Goal: Task Accomplishment & Management: Manage account settings

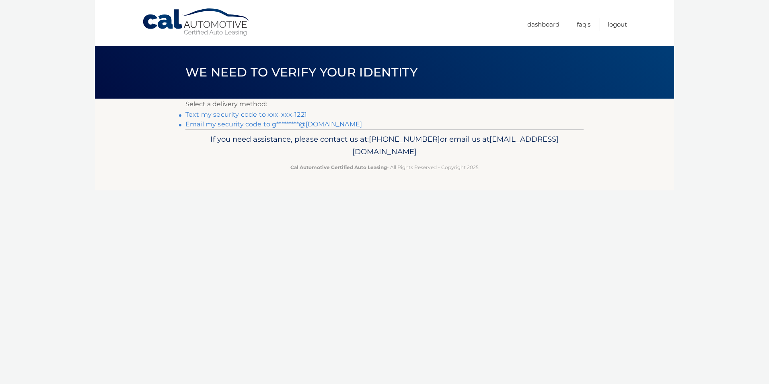
click at [254, 115] on link "Text my security code to xxx-xxx-1221" at bounding box center [245, 115] width 121 height 8
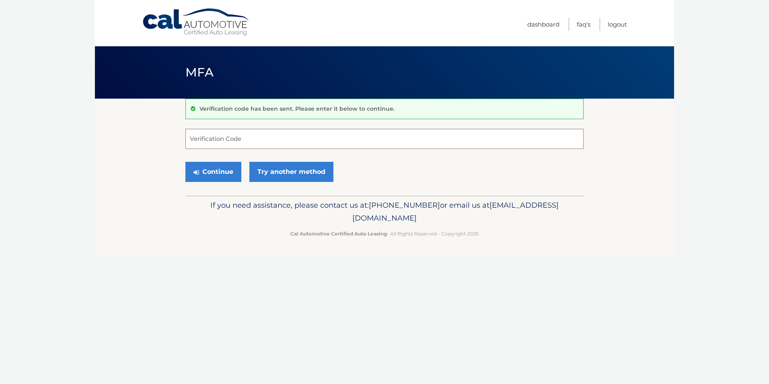
click at [256, 138] on input "Verification Code" at bounding box center [384, 139] width 398 height 20
type input "345072"
click at [224, 166] on button "Continue" at bounding box center [213, 172] width 56 height 20
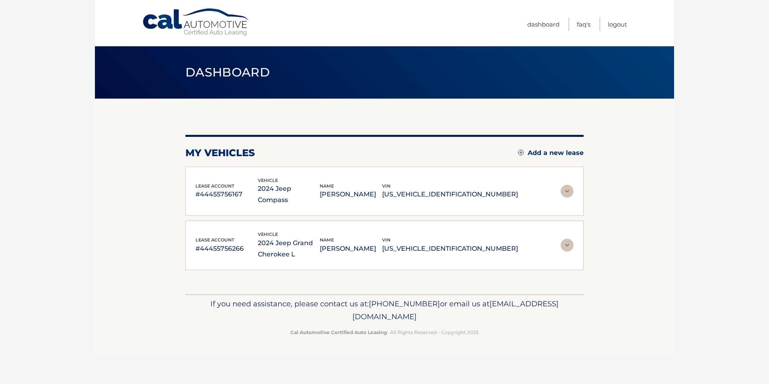
click at [567, 185] on img at bounding box center [567, 191] width 13 height 13
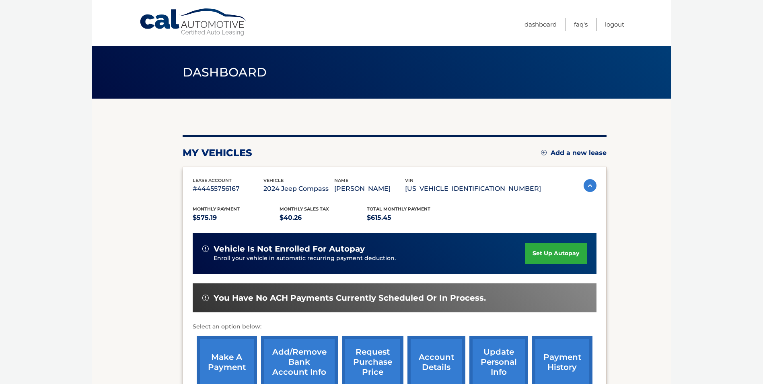
click at [588, 185] on img at bounding box center [590, 185] width 13 height 13
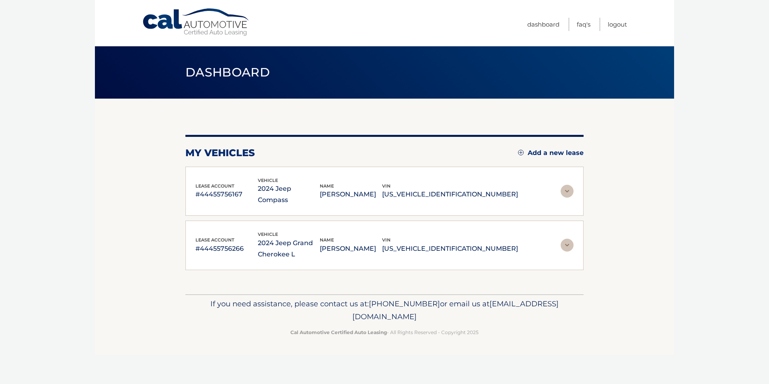
click at [567, 238] on img at bounding box center [567, 244] width 13 height 13
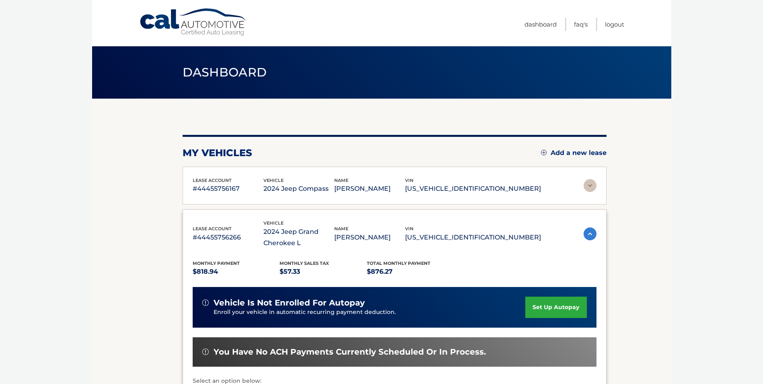
click at [587, 232] on img at bounding box center [590, 233] width 13 height 13
